Goal: Task Accomplishment & Management: Manage account settings

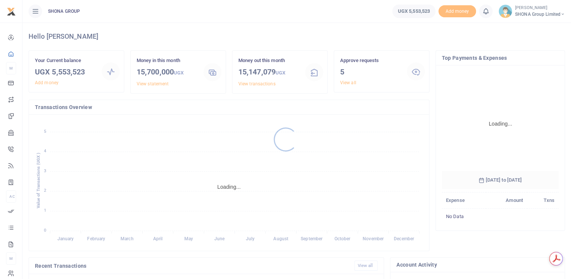
scroll to position [112, 111]
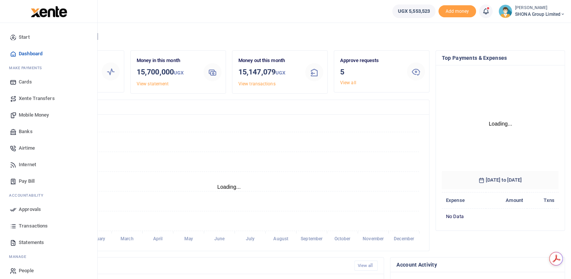
click at [27, 211] on span "Approvals" at bounding box center [30, 209] width 22 height 8
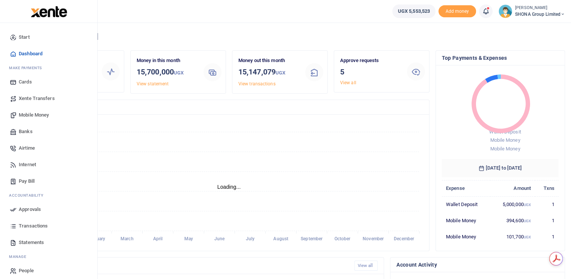
scroll to position [6, 6]
click at [24, 206] on span "Approvals" at bounding box center [30, 209] width 22 height 8
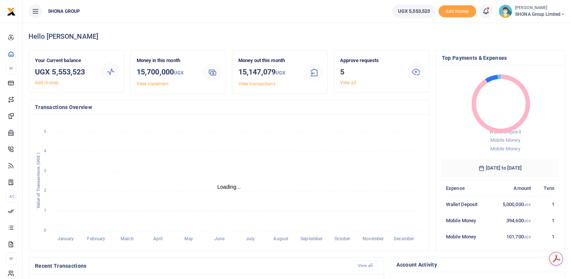
click at [531, 13] on span "SHONA Group Limited" at bounding box center [540, 14] width 50 height 7
click at [535, 26] on link "Switch accounts" at bounding box center [536, 27] width 59 height 11
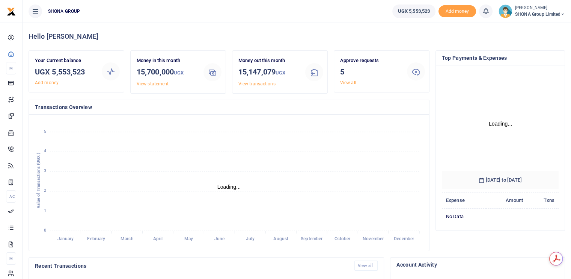
click at [534, 9] on small "[PERSON_NAME]" at bounding box center [540, 8] width 50 height 6
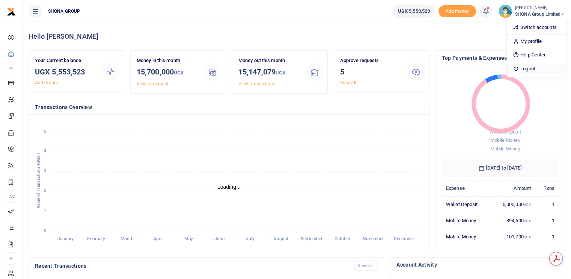
scroll to position [6, 6]
click at [520, 68] on link "Logout" at bounding box center [536, 68] width 59 height 11
